Goal: Find specific page/section

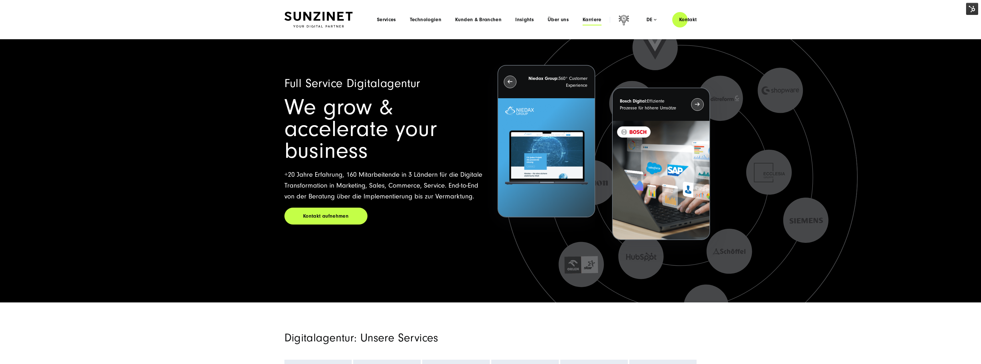
click at [585, 21] on span "Karriere" at bounding box center [592, 20] width 19 height 6
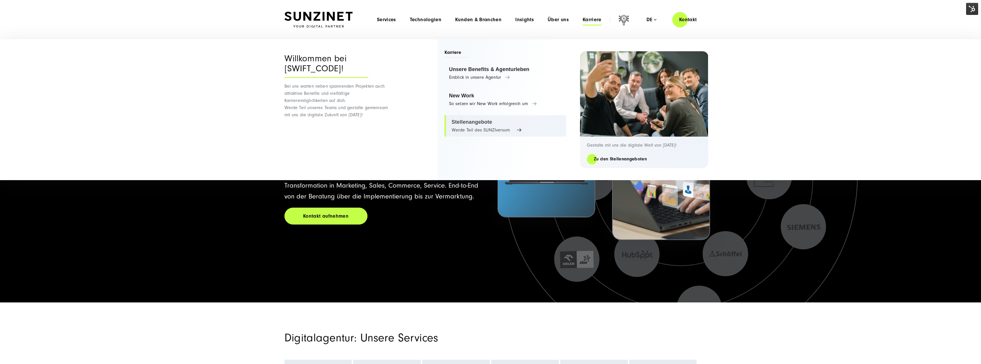
click at [472, 131] on link "Stellenangebote Werde Teil des SUNZIversum" at bounding box center [506, 126] width 122 height 22
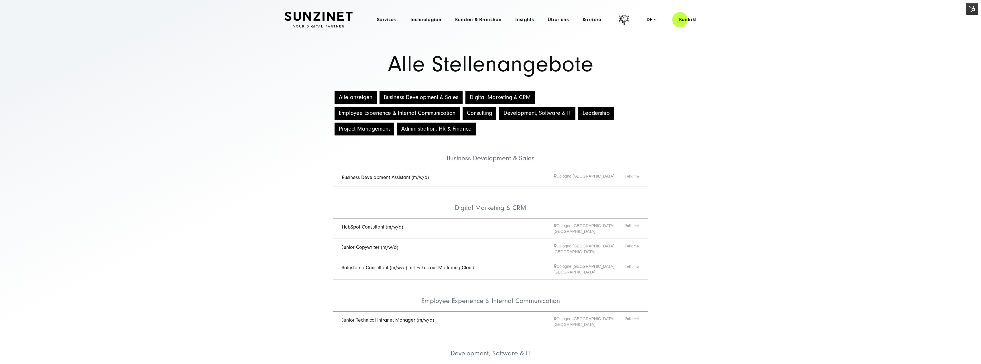
click at [410, 177] on link "Business Development Assistant (m/w/d)" at bounding box center [385, 177] width 87 height 6
